Goal: Entertainment & Leisure: Consume media (video, audio)

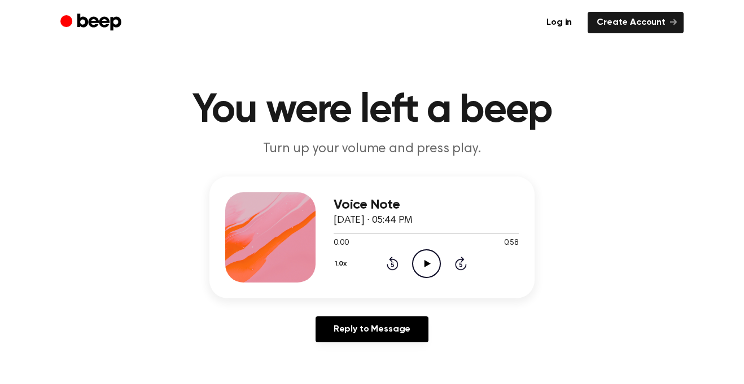
click at [427, 251] on icon "Play Audio" at bounding box center [426, 263] width 29 height 29
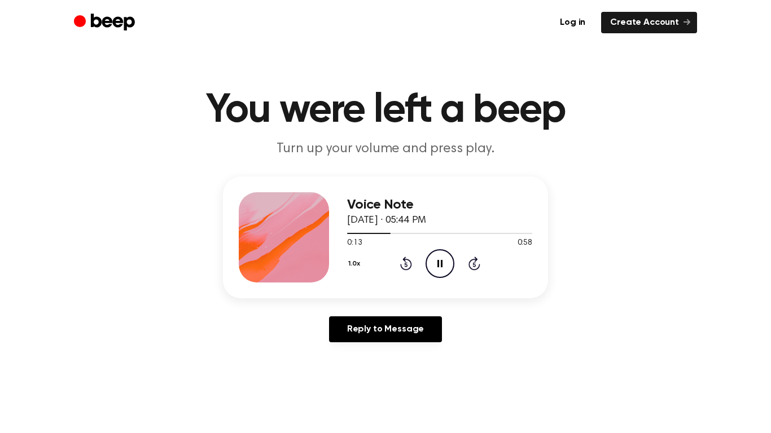
click at [436, 257] on icon "Pause Audio" at bounding box center [440, 263] width 29 height 29
click at [431, 258] on icon "Play Audio" at bounding box center [440, 263] width 29 height 29
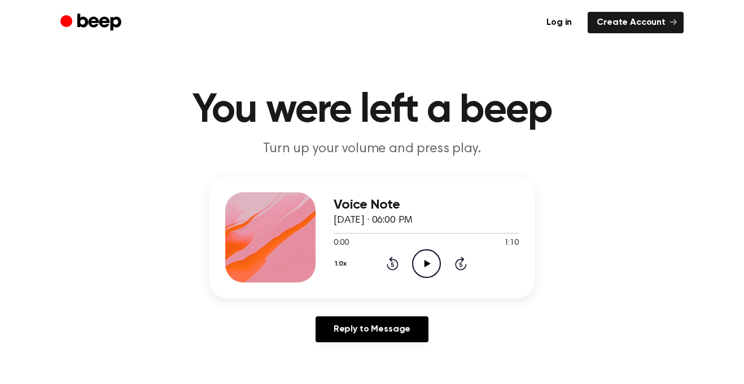
click at [413, 262] on circle at bounding box center [427, 264] width 28 height 28
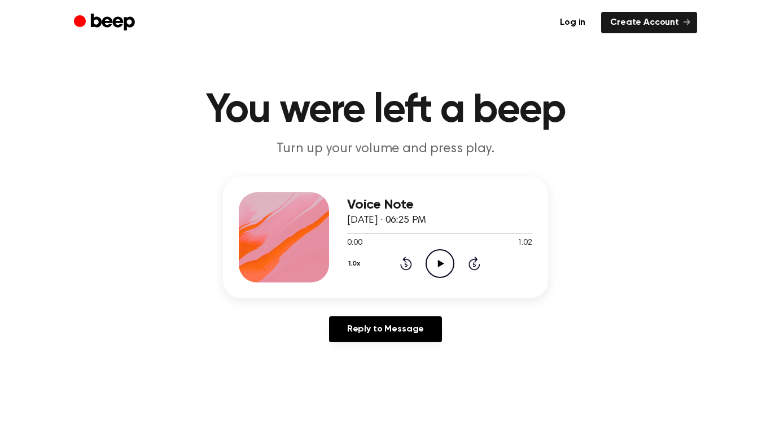
click at [433, 250] on icon "Play Audio" at bounding box center [440, 263] width 29 height 29
click at [449, 268] on icon "Play Audio" at bounding box center [440, 263] width 29 height 29
drag, startPoint x: 501, startPoint y: 234, endPoint x: 353, endPoint y: 237, distance: 148.5
click at [353, 237] on div at bounding box center [439, 233] width 185 height 9
click at [449, 275] on icon "Play Audio" at bounding box center [440, 263] width 29 height 29
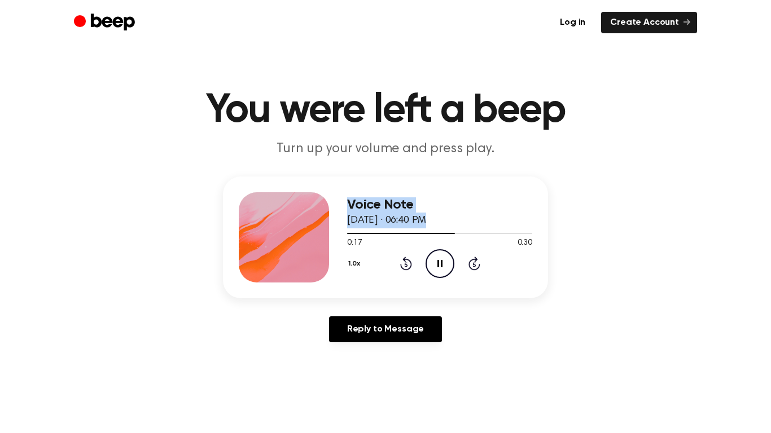
drag, startPoint x: 444, startPoint y: 233, endPoint x: 291, endPoint y: 267, distance: 156.2
click at [291, 267] on div "Voice Note [DATE] · 06:40 PM 0:17 0:30 Your browser does not support the [objec…" at bounding box center [385, 238] width 325 height 122
click at [344, 232] on div "Voice Note [DATE] · 06:40 PM 0:18 0:30 Your browser does not support the [objec…" at bounding box center [385, 238] width 325 height 122
click at [349, 237] on div at bounding box center [439, 233] width 185 height 9
